Goal: Task Accomplishment & Management: Manage account settings

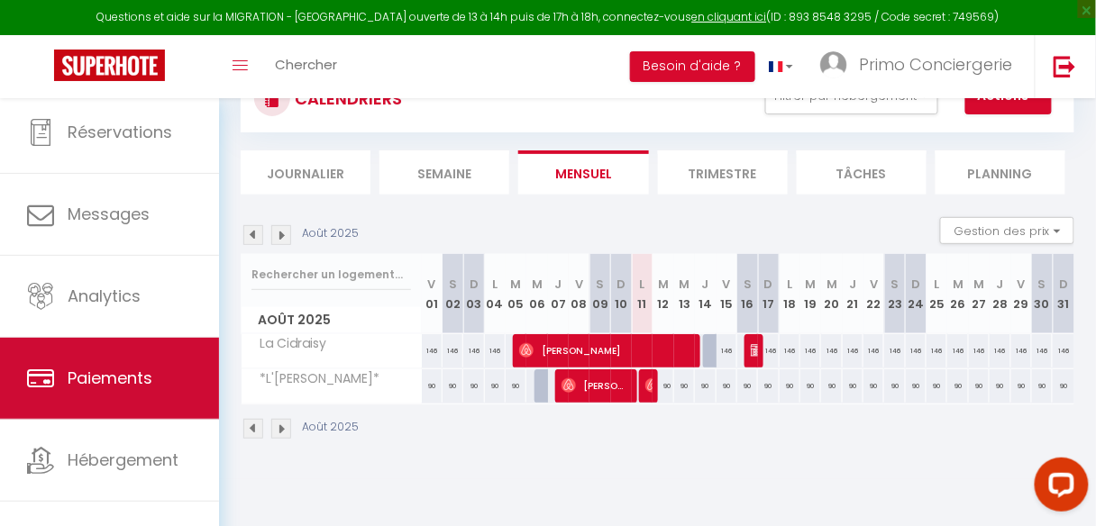
scroll to position [107, 0]
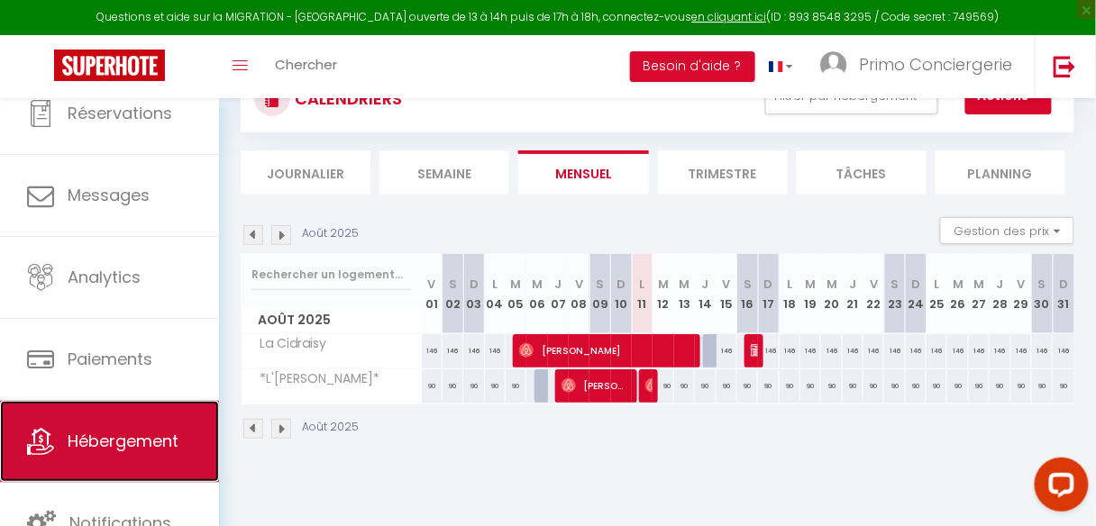
click at [123, 434] on span "Hébergement" at bounding box center [123, 441] width 111 height 23
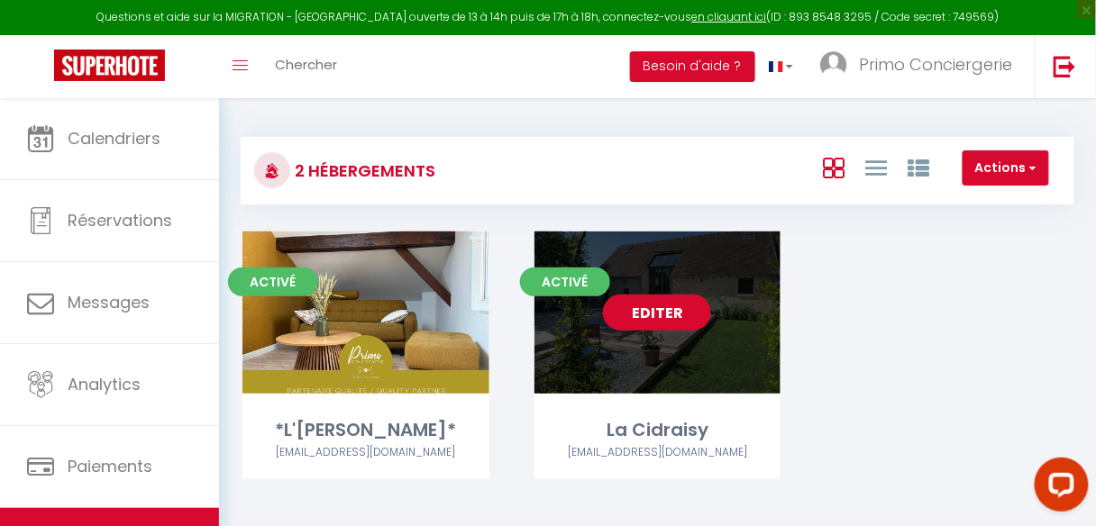
click at [652, 312] on link "Editer" at bounding box center [657, 313] width 108 height 36
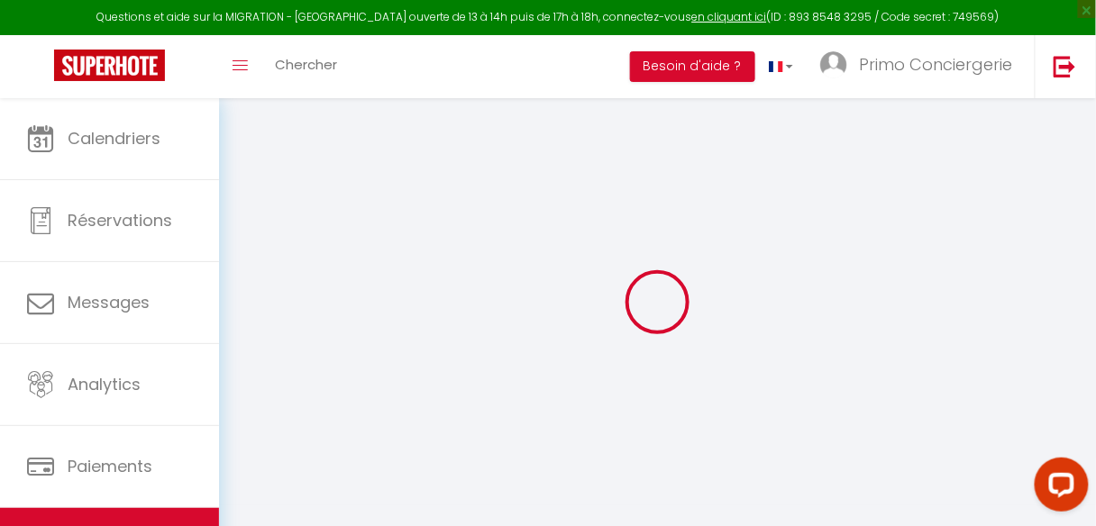
select select "+ 25 %"
select select "15:00"
select select "23:45"
select select "11:00"
select select "30"
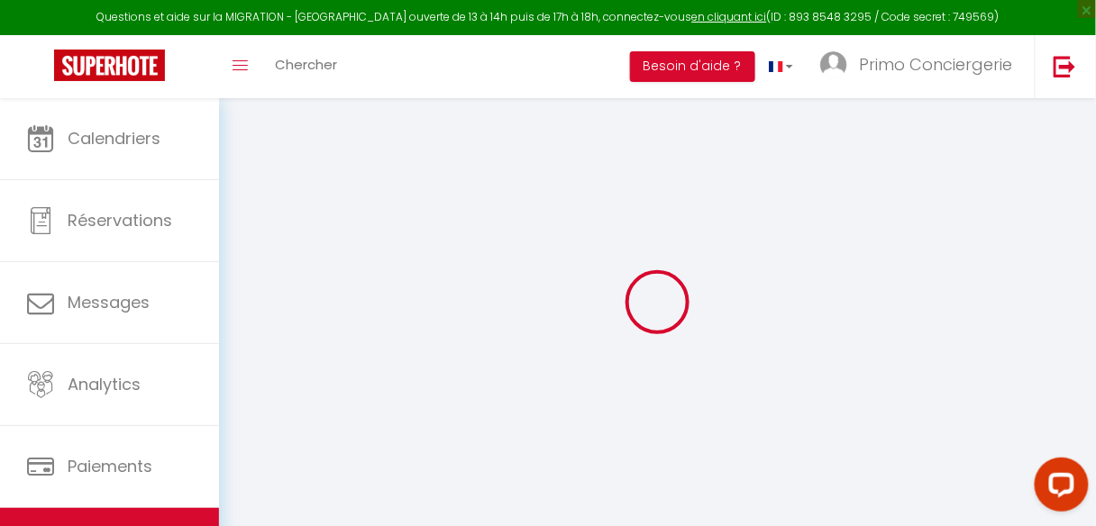
select select "120"
select select
checkbox input "false"
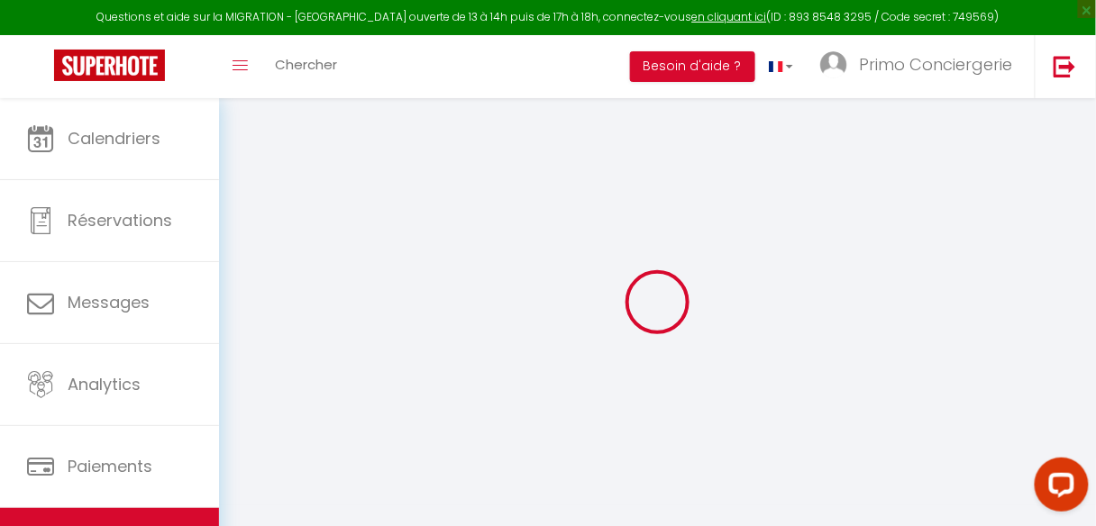
checkbox input "false"
select select "9349-1199195235593351550"
select select "180"
select select
select select "EUR"
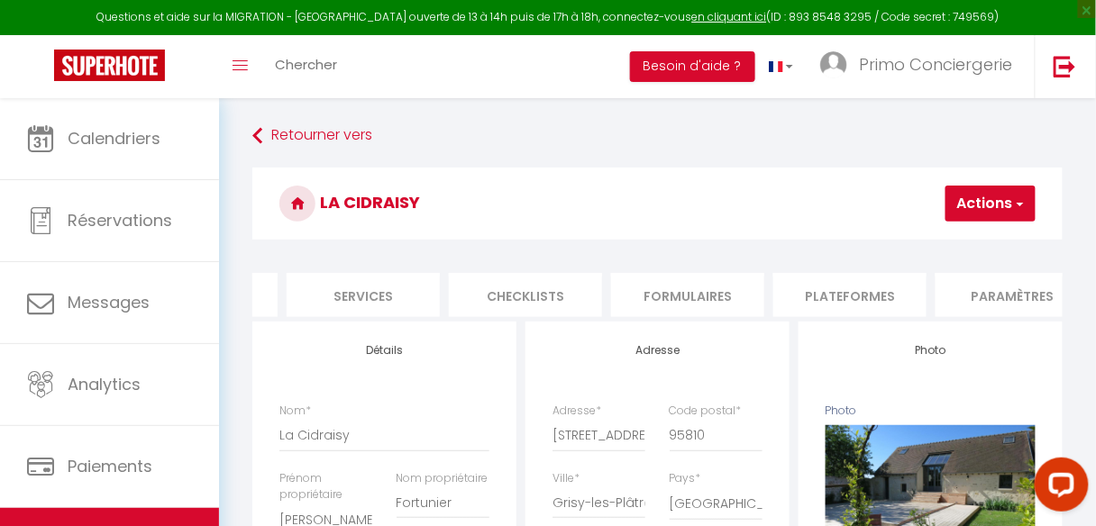
scroll to position [0, 477]
click at [847, 290] on li "Plateformes" at bounding box center [825, 295] width 153 height 44
select select
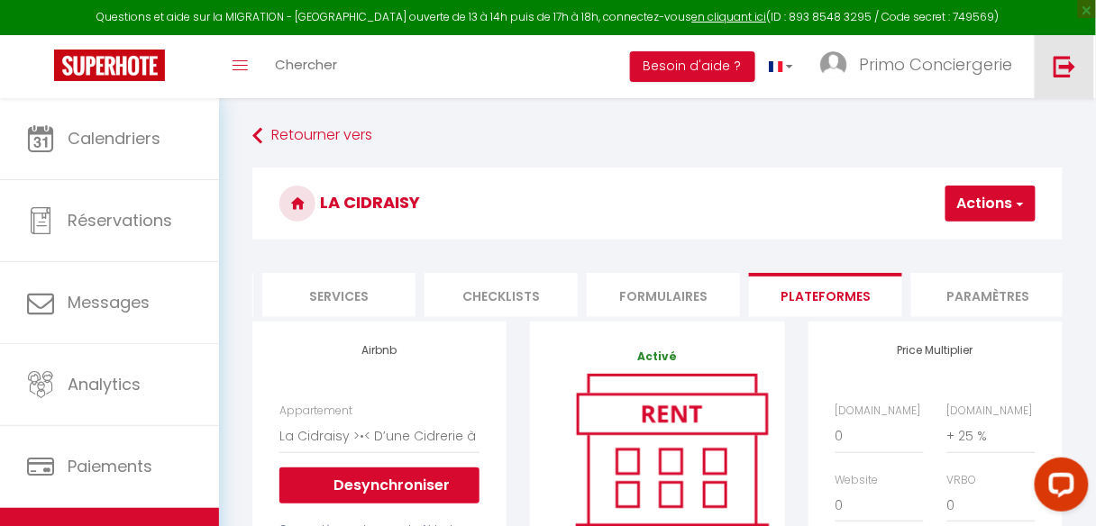
click at [1075, 45] on link at bounding box center [1064, 66] width 59 height 63
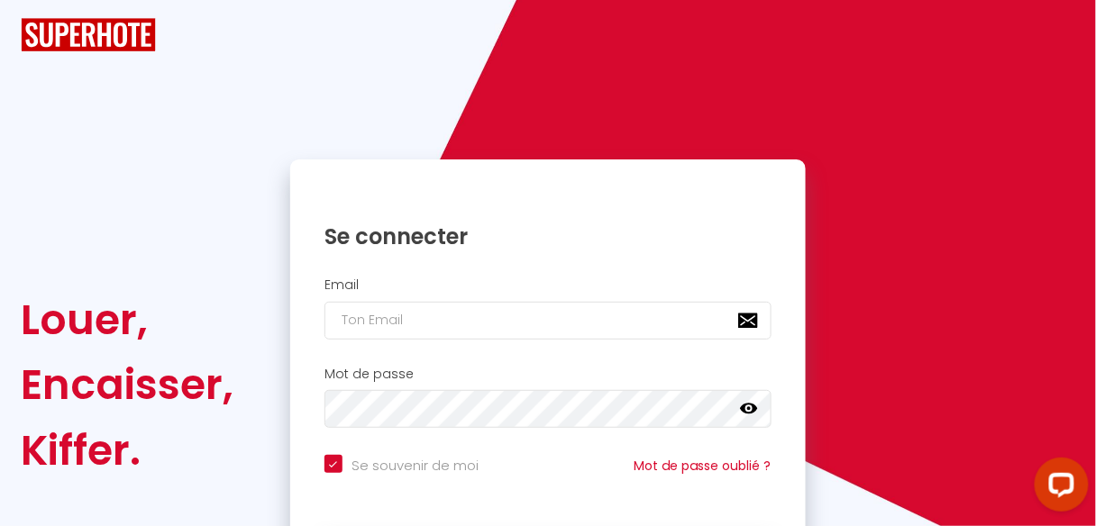
checkbox input "true"
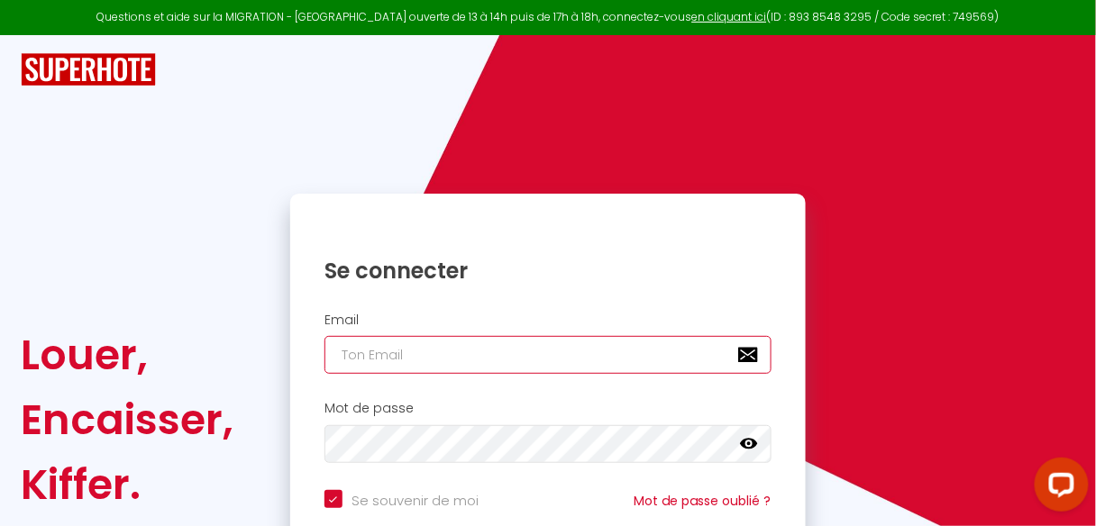
type input "[EMAIL_ADDRESS][DOMAIN_NAME]"
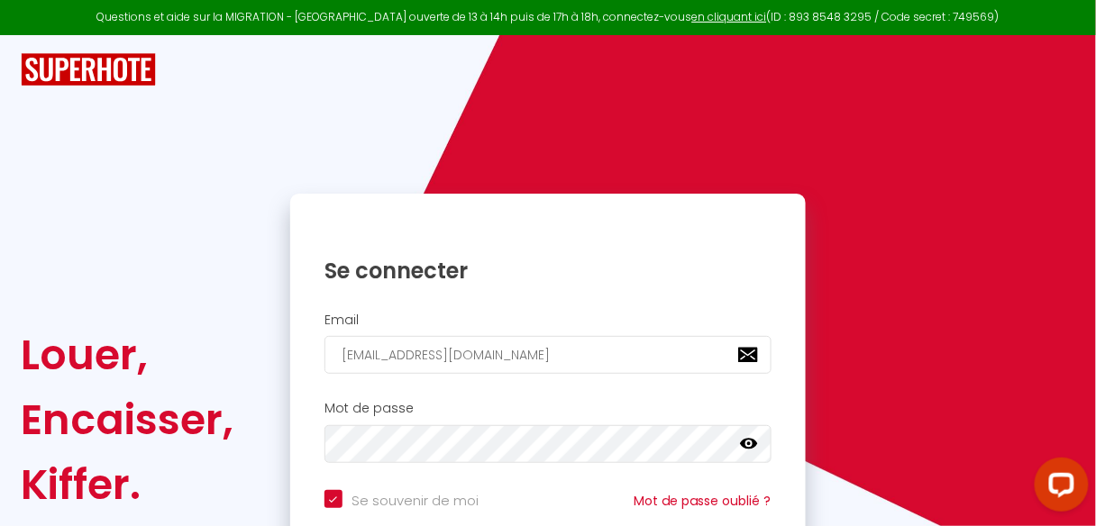
checkbox input "true"
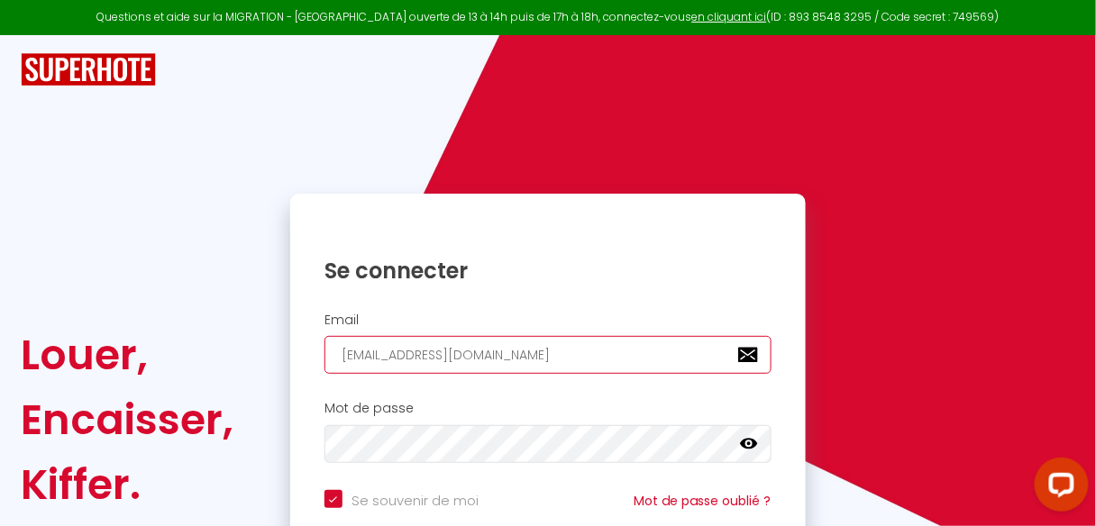
click at [451, 351] on input "[EMAIL_ADDRESS][DOMAIN_NAME]" at bounding box center [547, 355] width 447 height 38
type input "[EMAIL_ADDRESS][DOMAIN_NAME]"
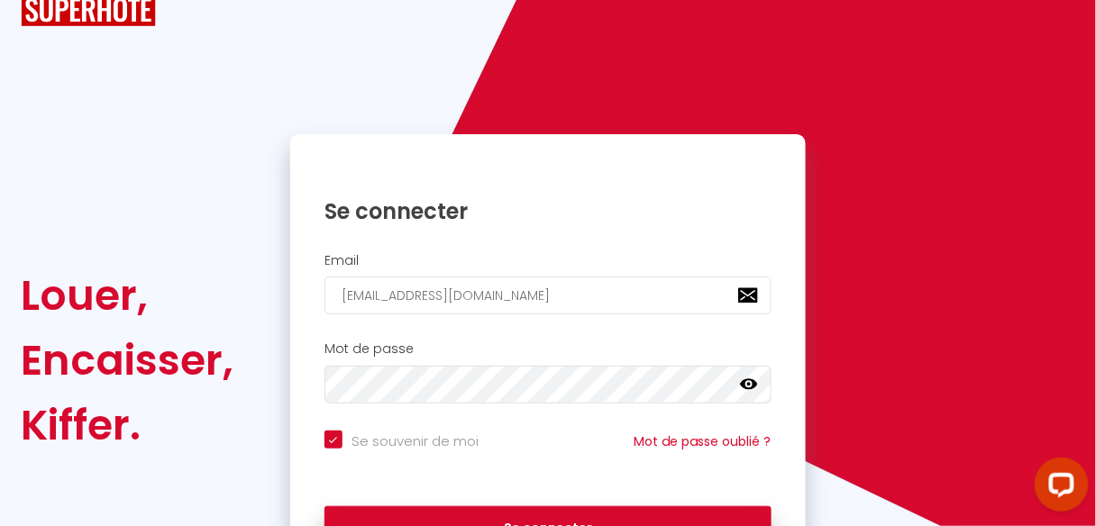
scroll to position [172, 0]
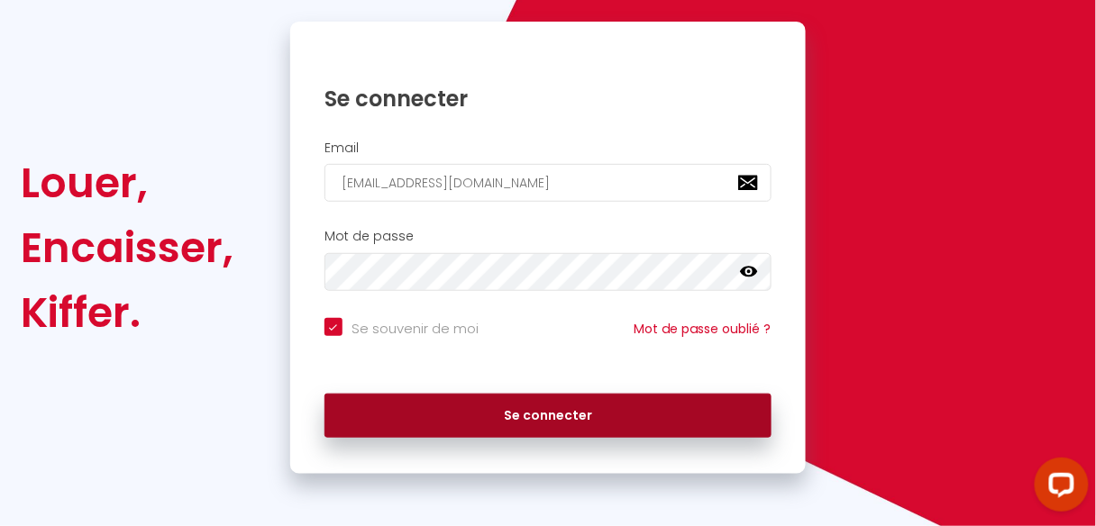
click at [531, 417] on button "Se connecter" at bounding box center [547, 416] width 447 height 45
checkbox input "true"
